Goal: Register for event/course

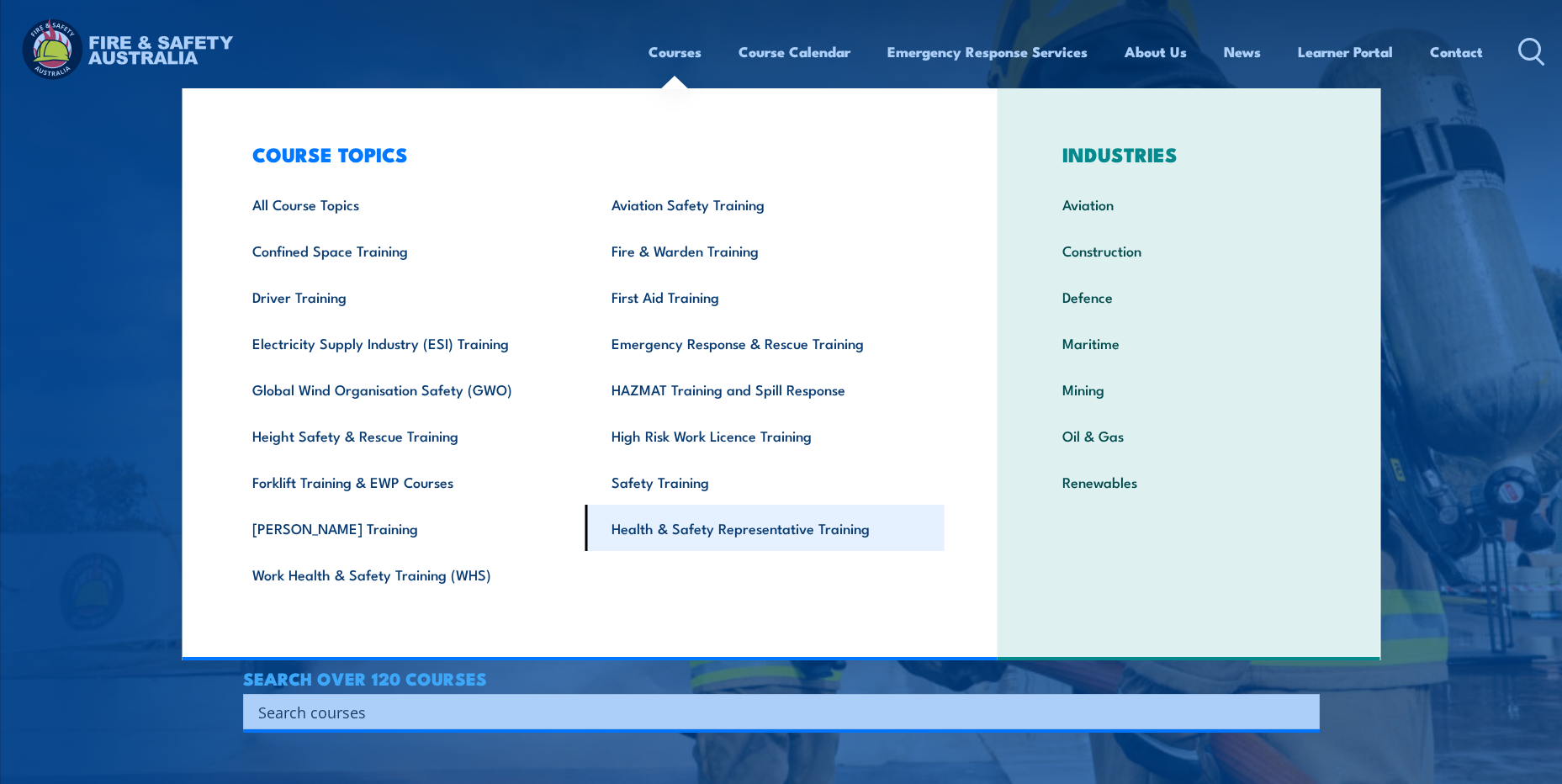
click at [684, 529] on link "Health & Safety Representative Training" at bounding box center [764, 528] width 359 height 47
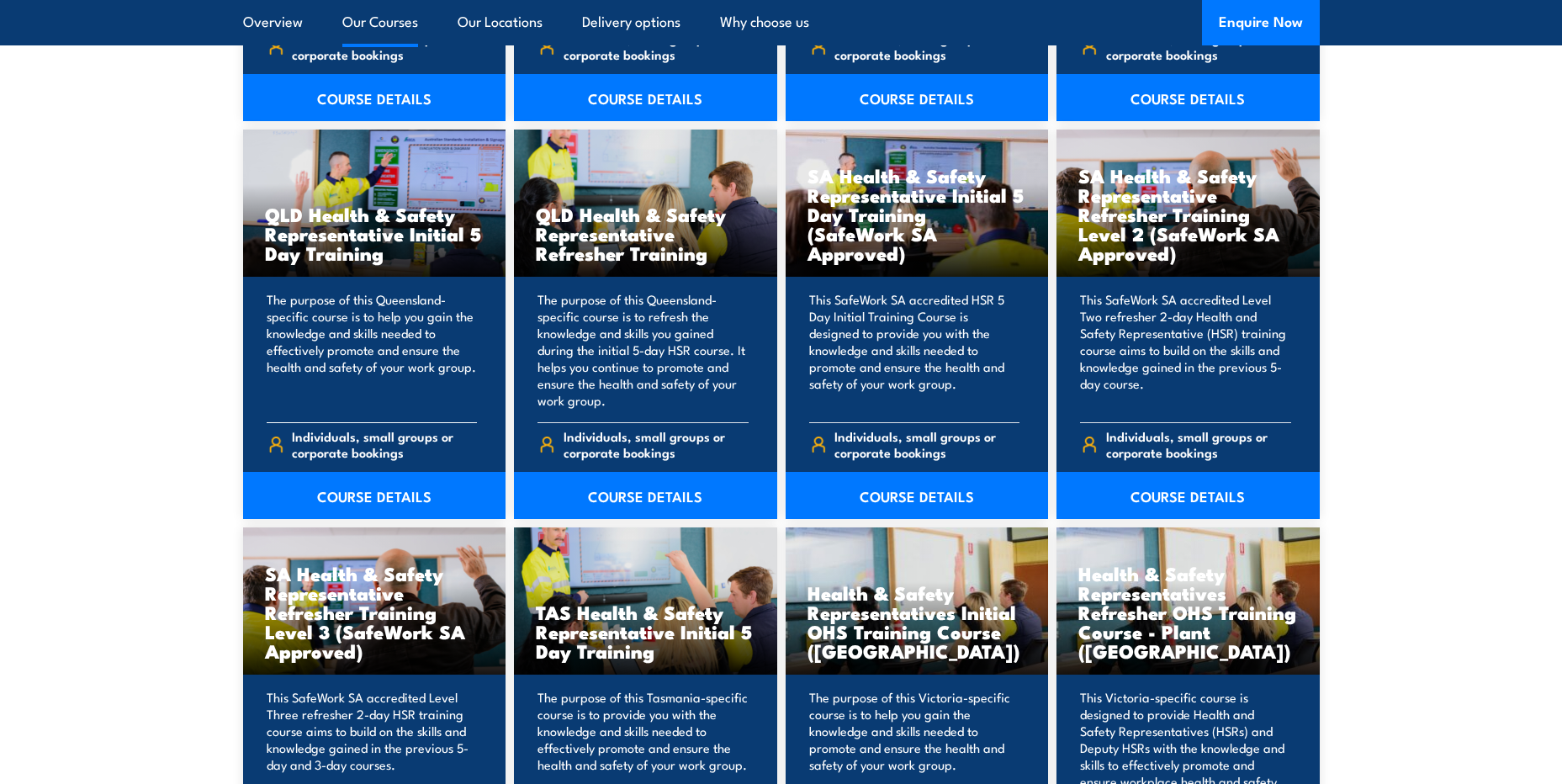
scroll to position [2102, 0]
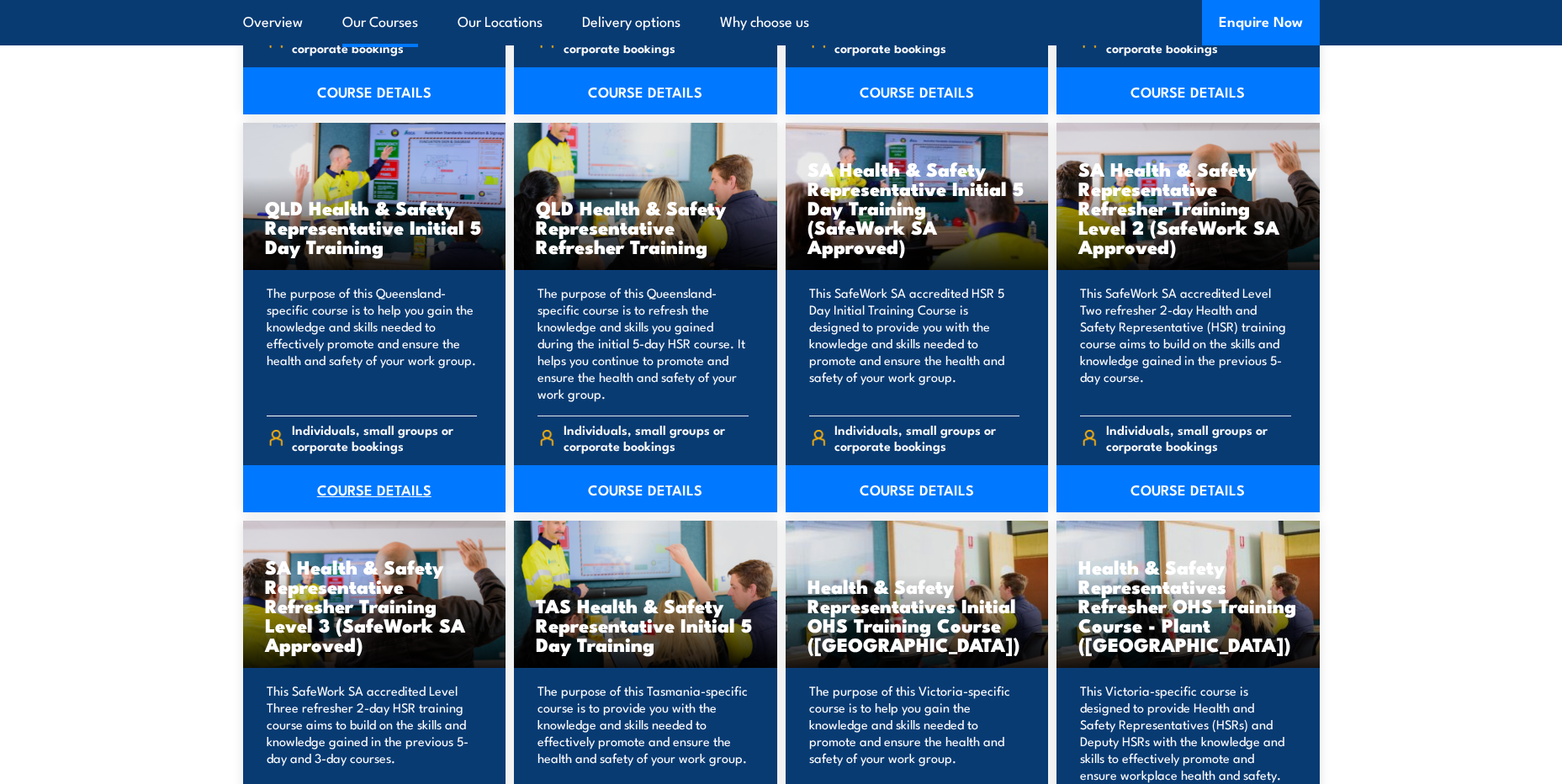
click at [393, 490] on link "COURSE DETAILS" at bounding box center [374, 488] width 264 height 47
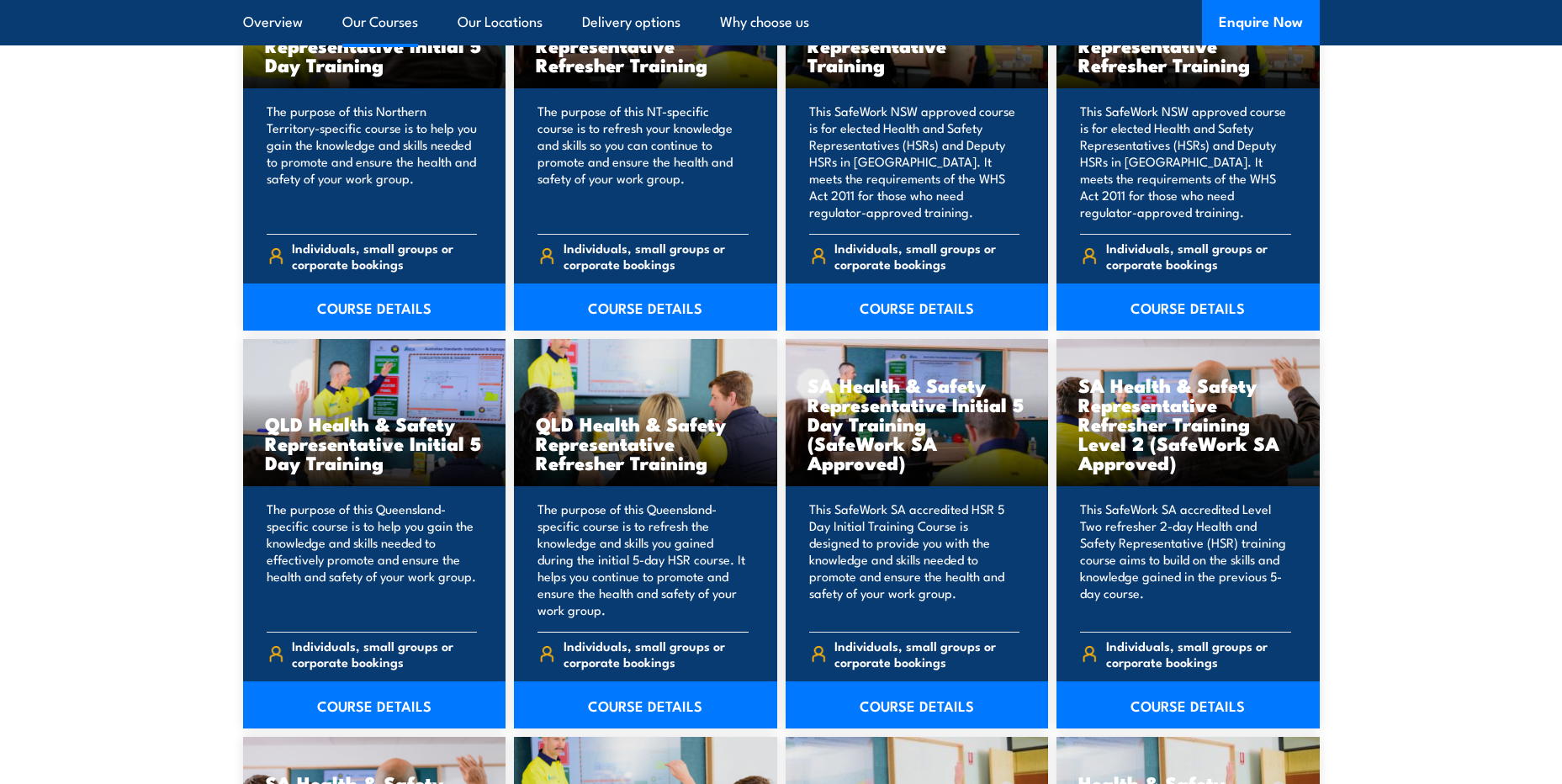
scroll to position [1851, 0]
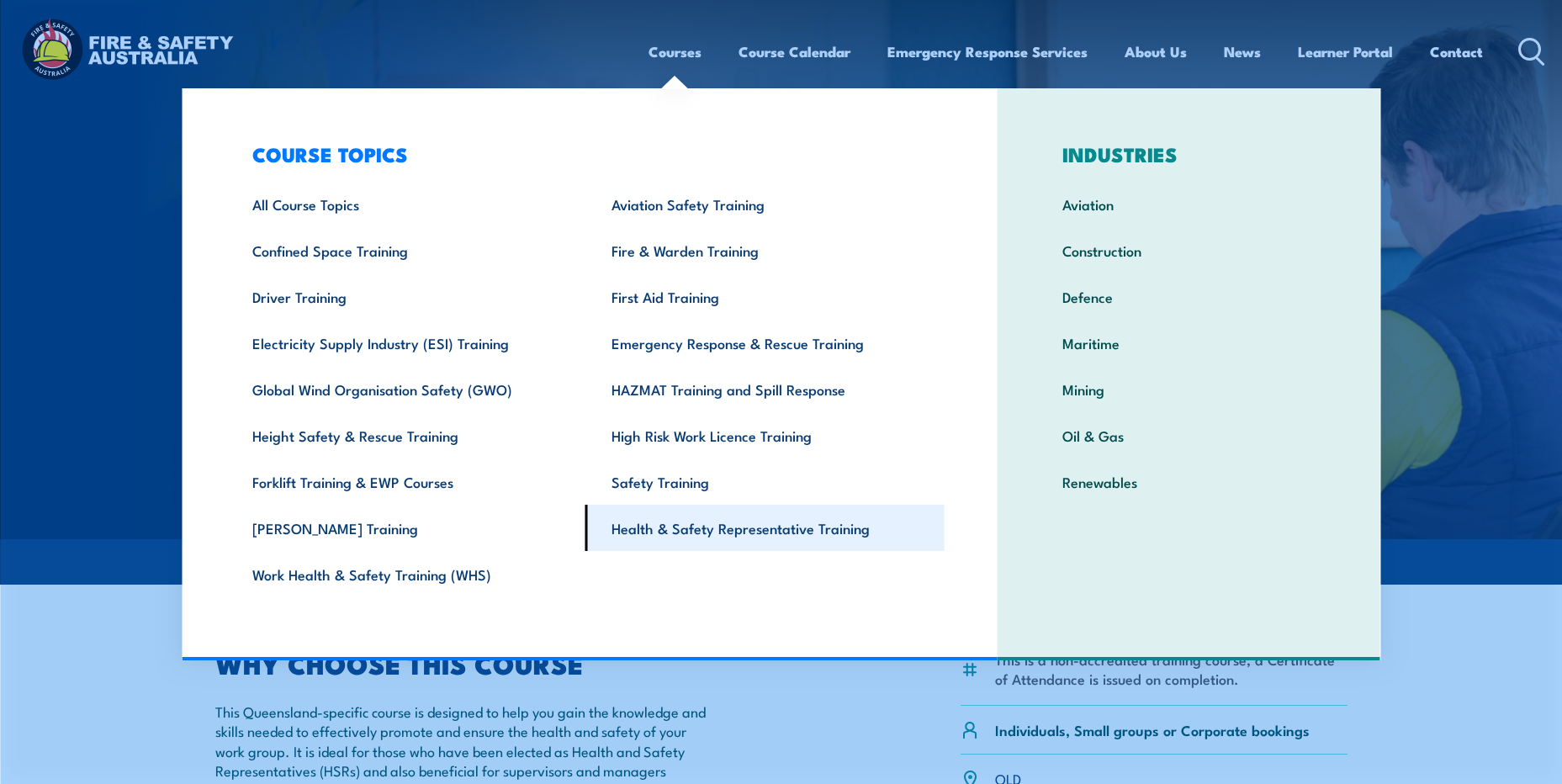
drag, startPoint x: 678, startPoint y: 487, endPoint x: 637, endPoint y: 543, distance: 69.4
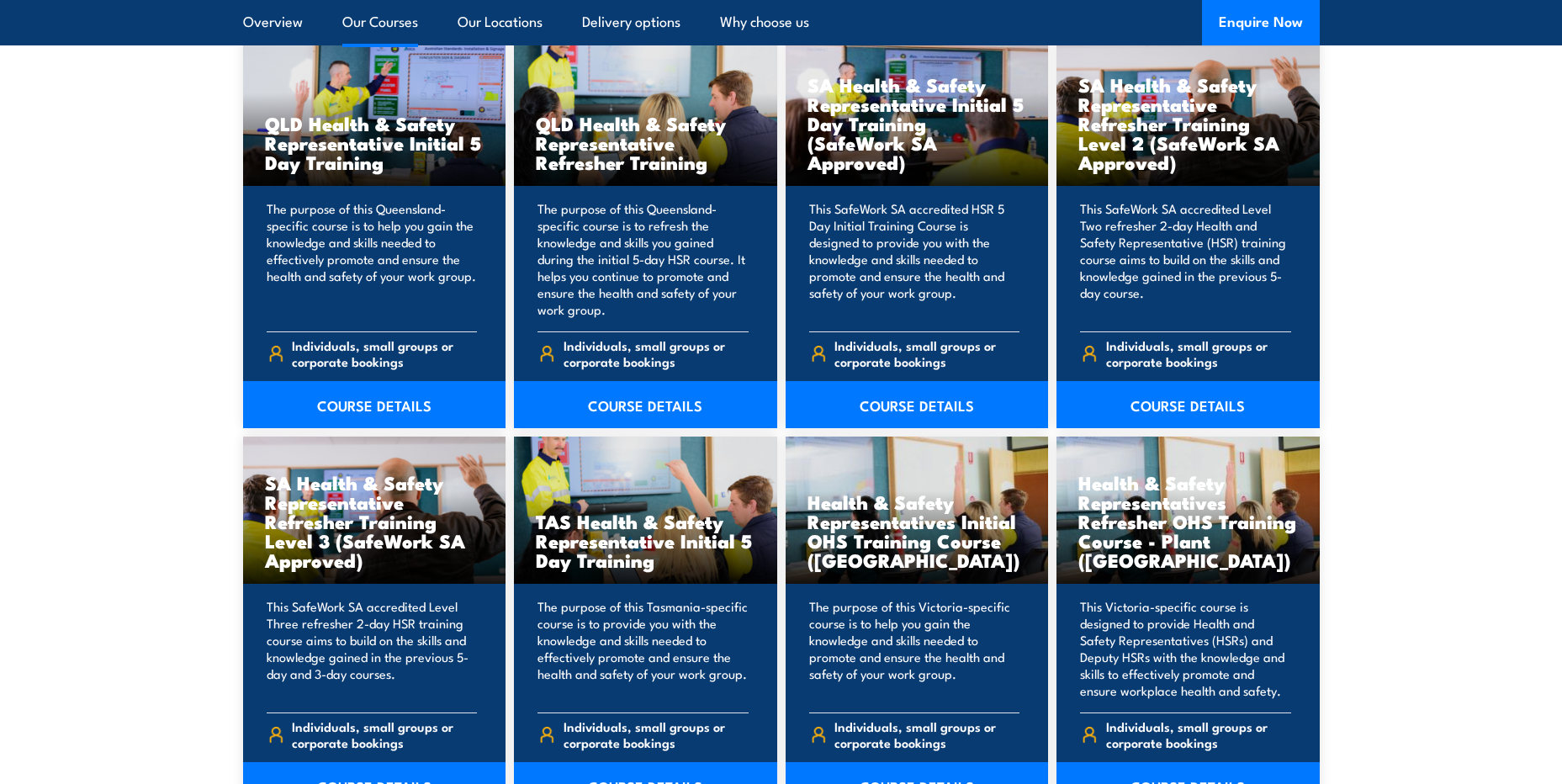
scroll to position [2102, 0]
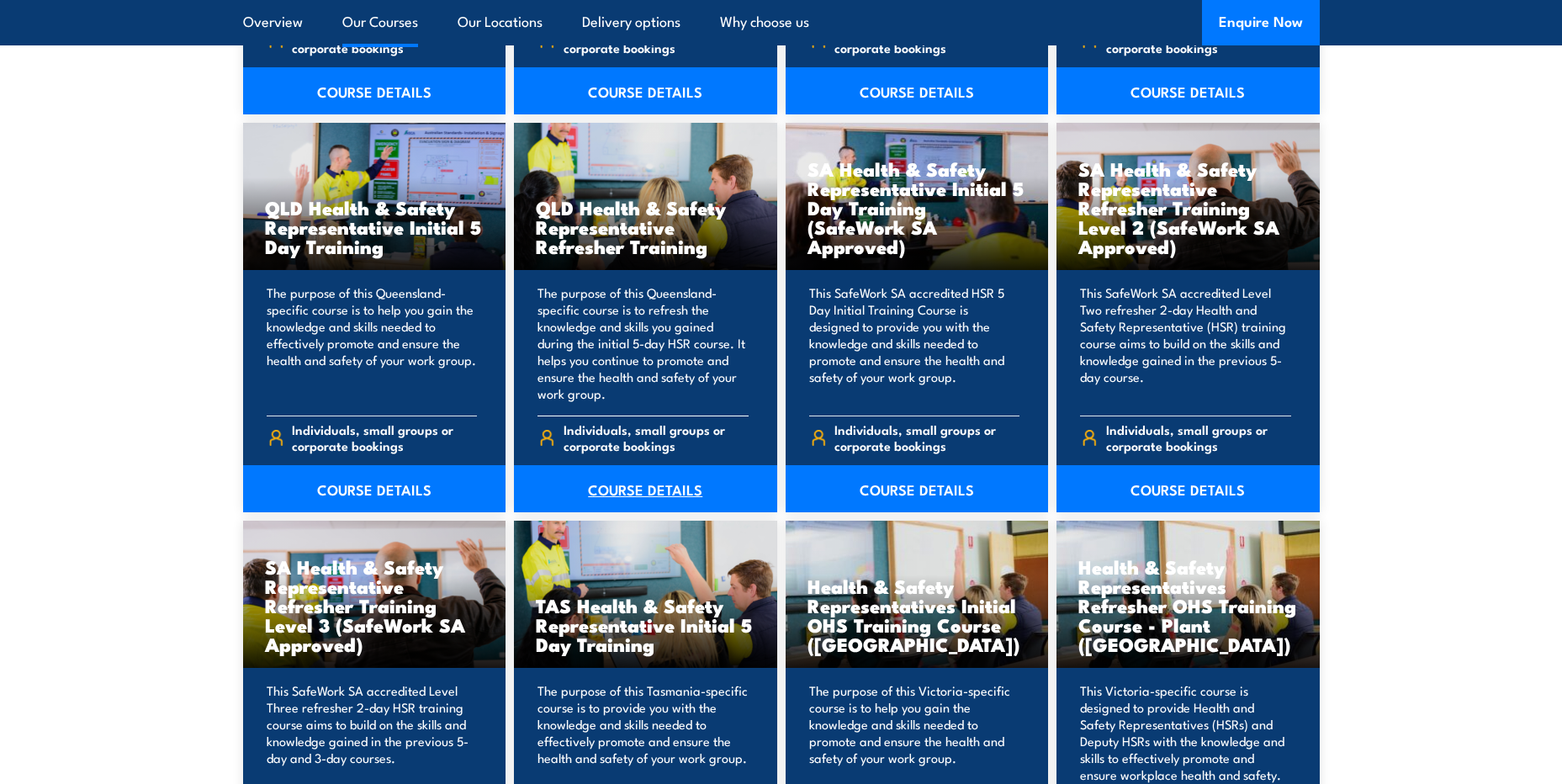
click at [643, 488] on link "COURSE DETAILS" at bounding box center [645, 488] width 264 height 47
